Goal: Task Accomplishment & Management: Use online tool/utility

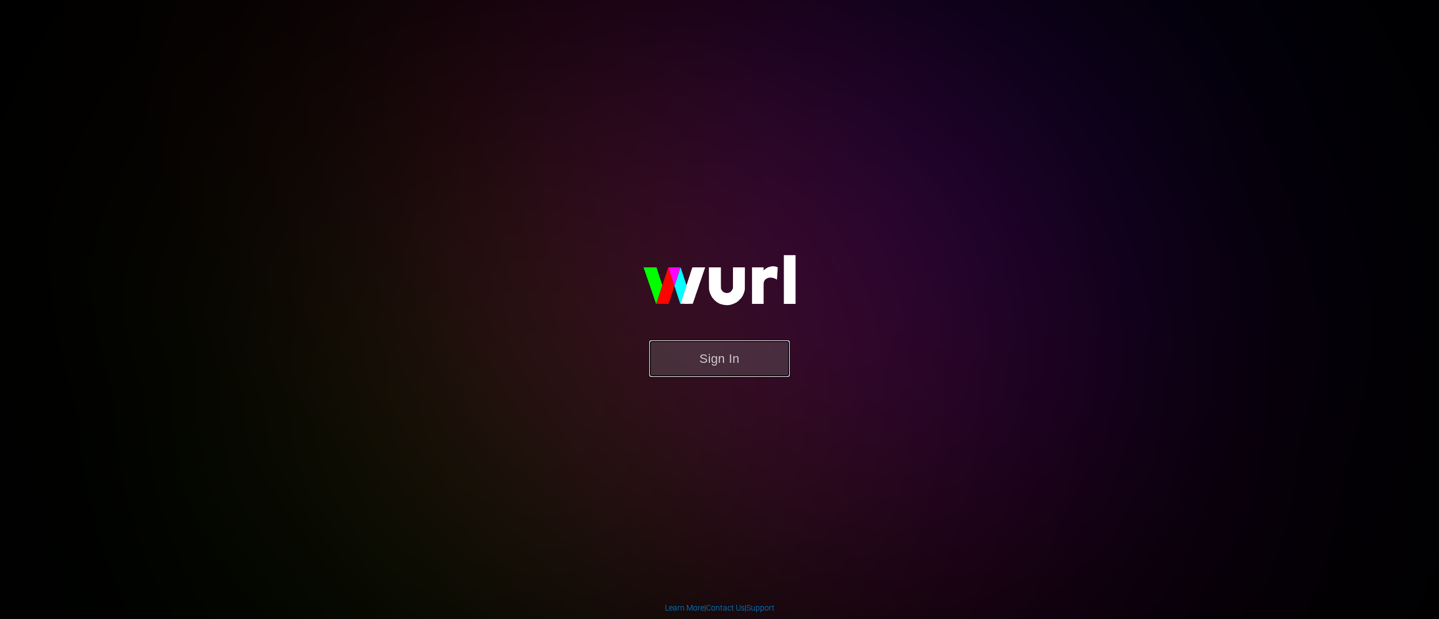
click at [721, 363] on button "Sign In" at bounding box center [719, 359] width 141 height 37
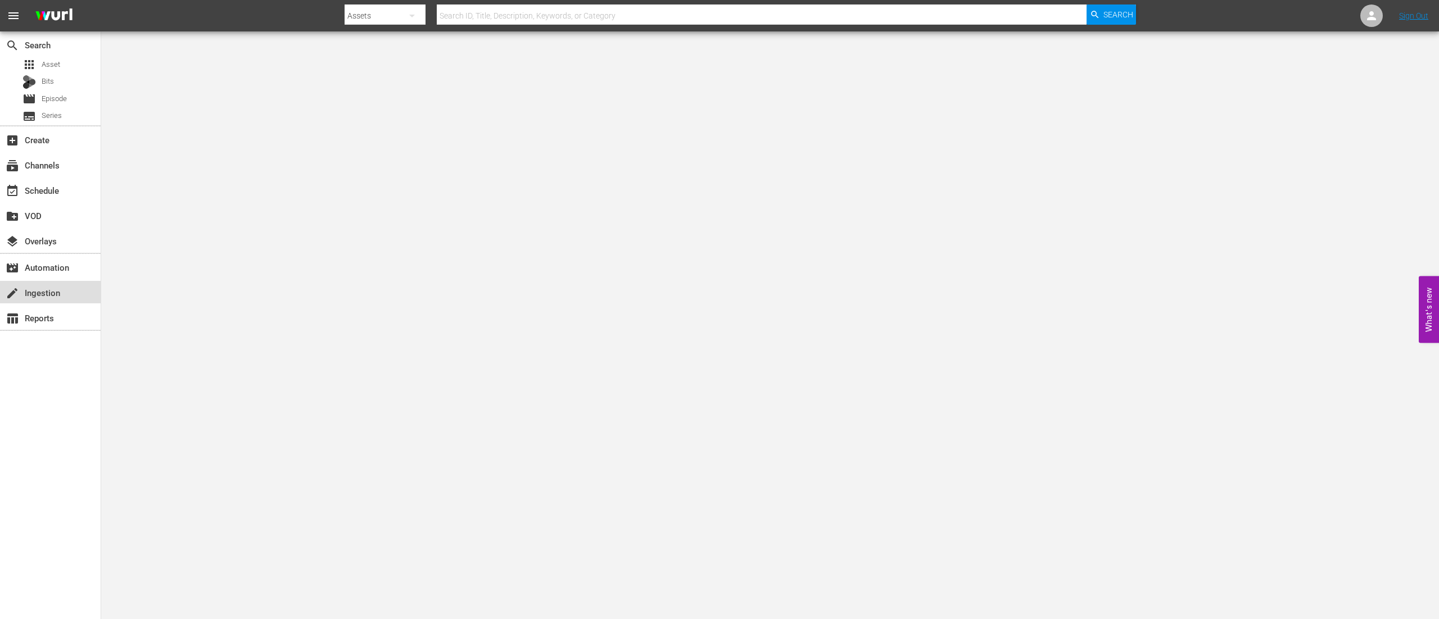
click at [44, 296] on div "create Ingestion" at bounding box center [31, 291] width 63 height 10
